Goal: Task Accomplishment & Management: Use online tool/utility

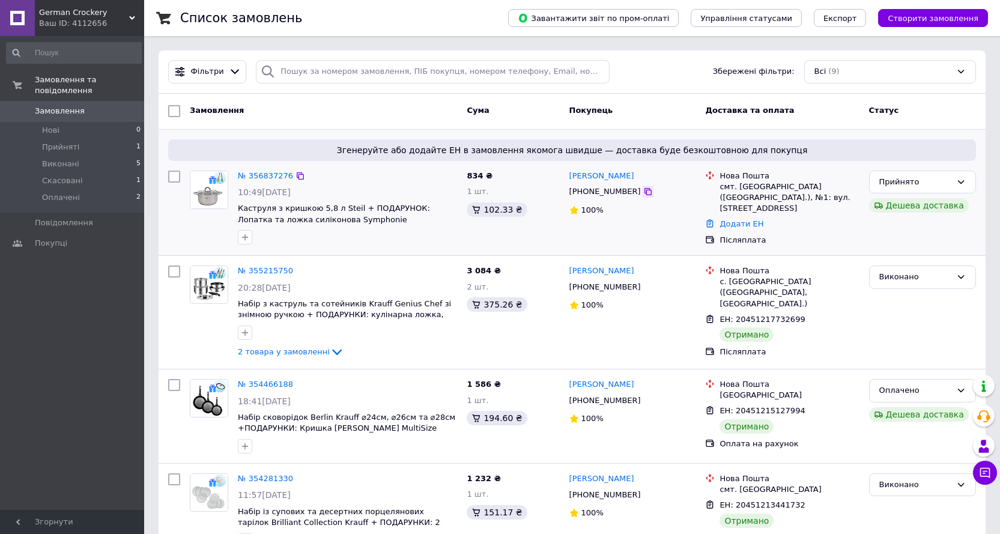
click at [643, 193] on icon at bounding box center [648, 192] width 10 height 10
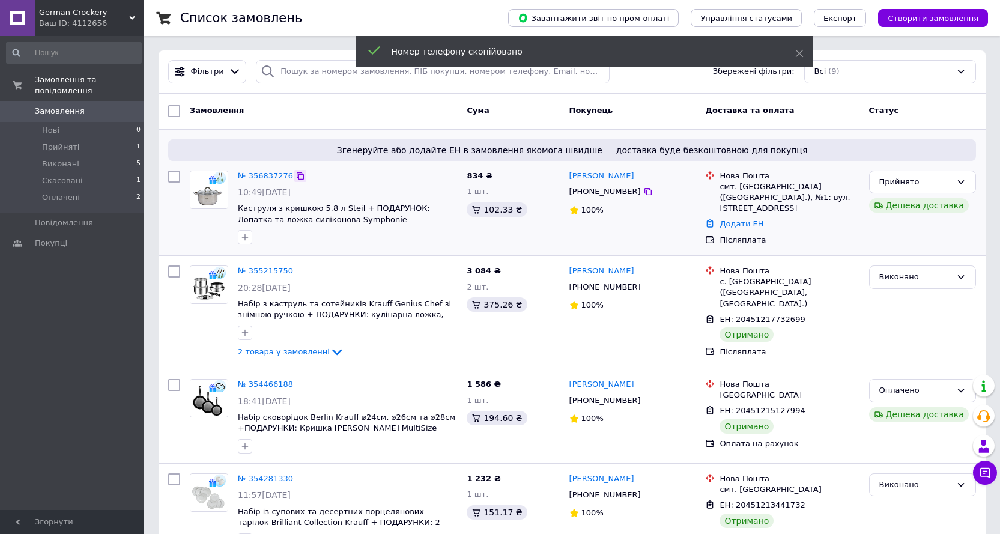
click at [297, 174] on icon at bounding box center [300, 175] width 7 height 7
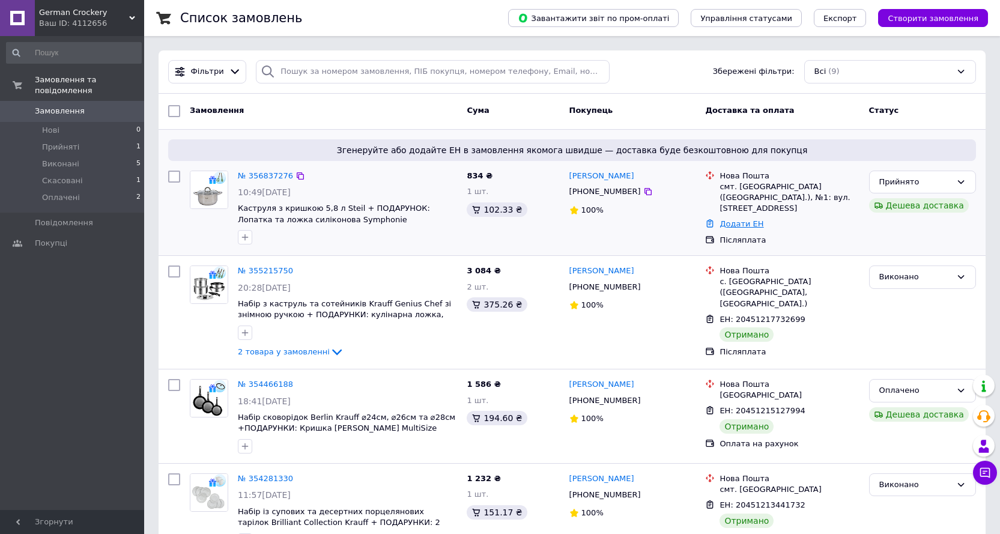
click at [743, 219] on link "Додати ЕН" at bounding box center [742, 223] width 44 height 9
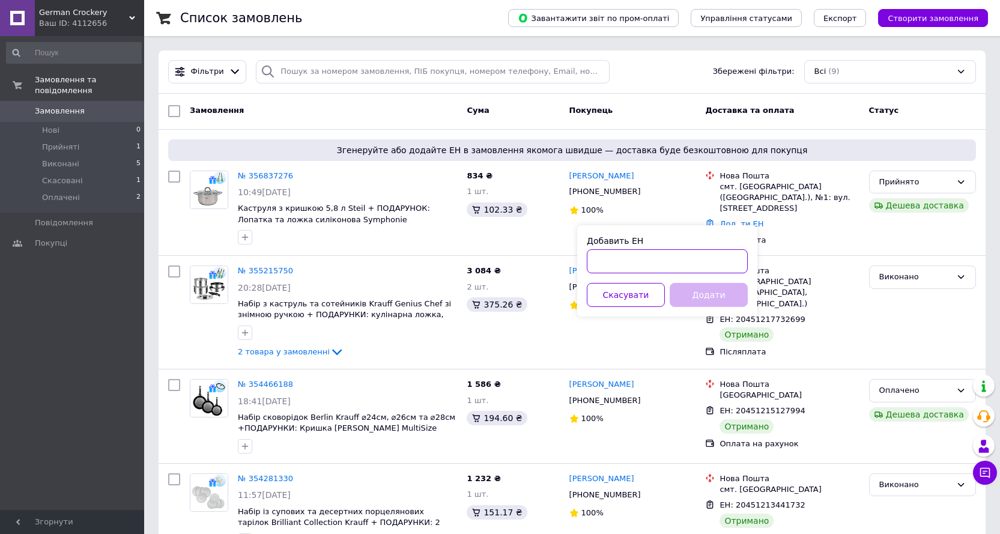
click at [642, 265] on input "Добавить ЕН" at bounding box center [667, 261] width 161 height 24
paste input "20451225201651"
type input "20451225201651"
click at [711, 294] on button "Додати" at bounding box center [709, 295] width 78 height 24
